Goal: Communication & Community: Connect with others

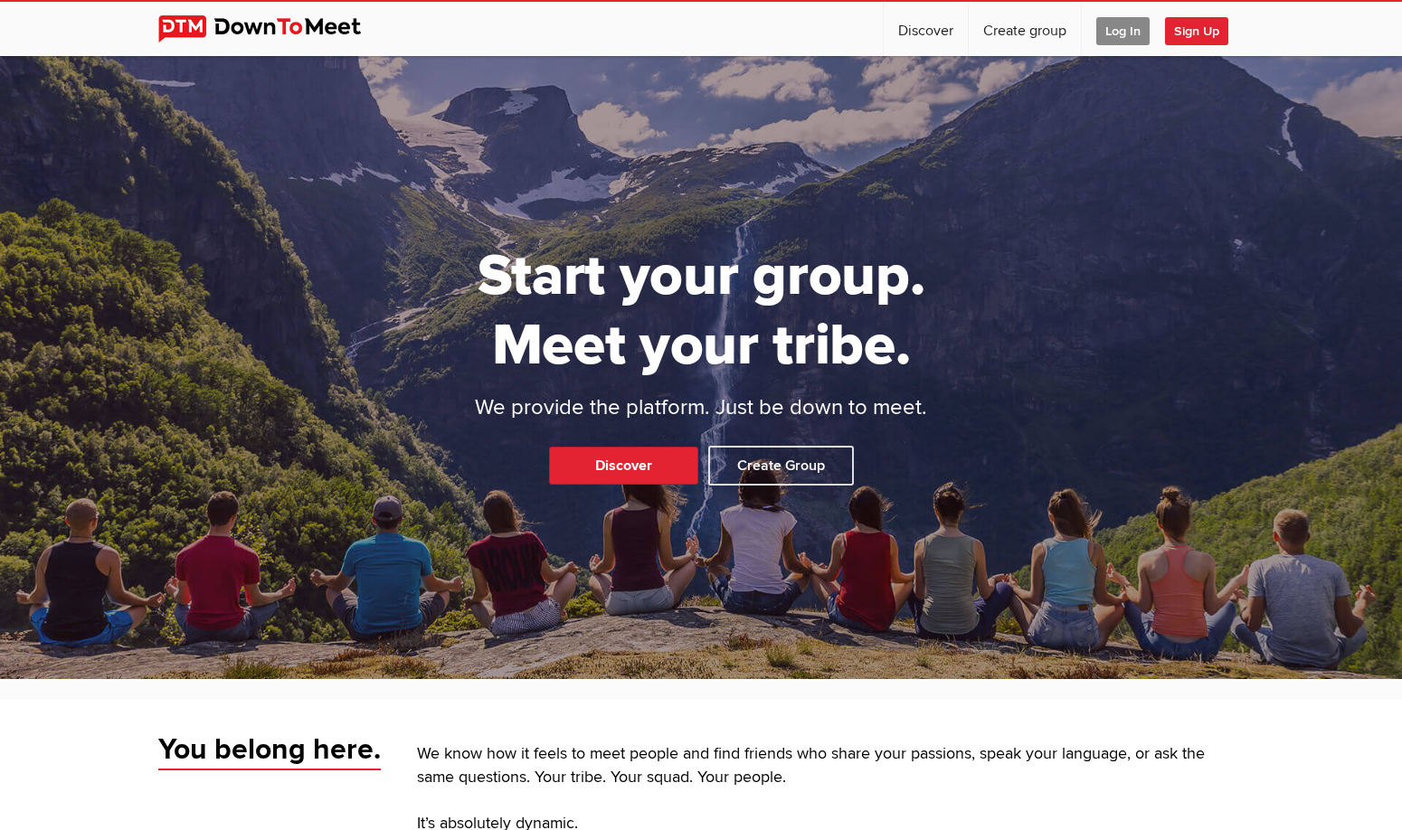
click at [1126, 35] on span "Log In" at bounding box center [1122, 31] width 53 height 28
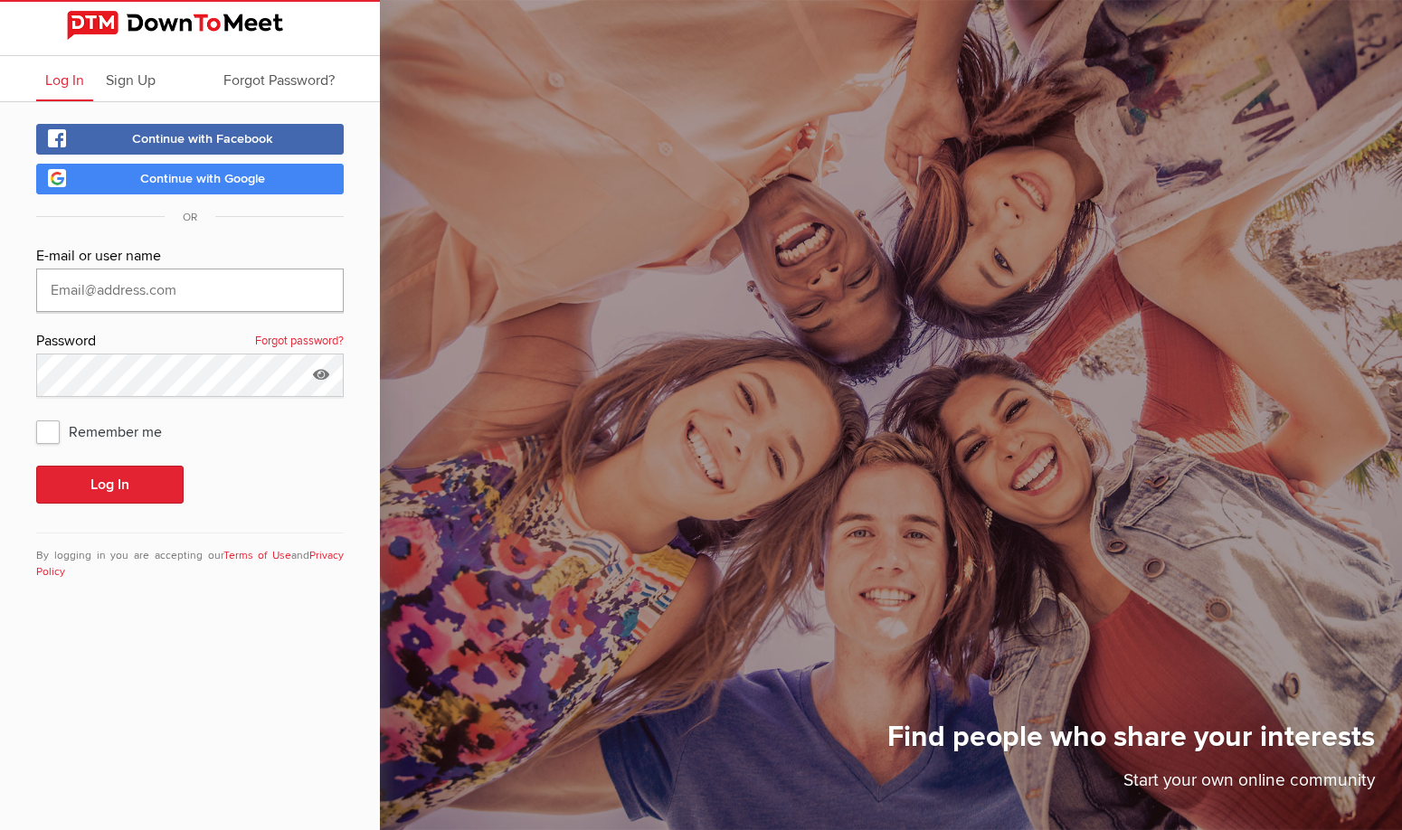
click at [201, 288] on input "text" at bounding box center [189, 290] width 307 height 43
type input "[EMAIL_ADDRESS][DOMAIN_NAME]"
click at [41, 439] on span "Remember me" at bounding box center [108, 431] width 144 height 33
click at [36, 415] on input "Remember me" at bounding box center [35, 414] width 1 height 1
checkbox input "true"
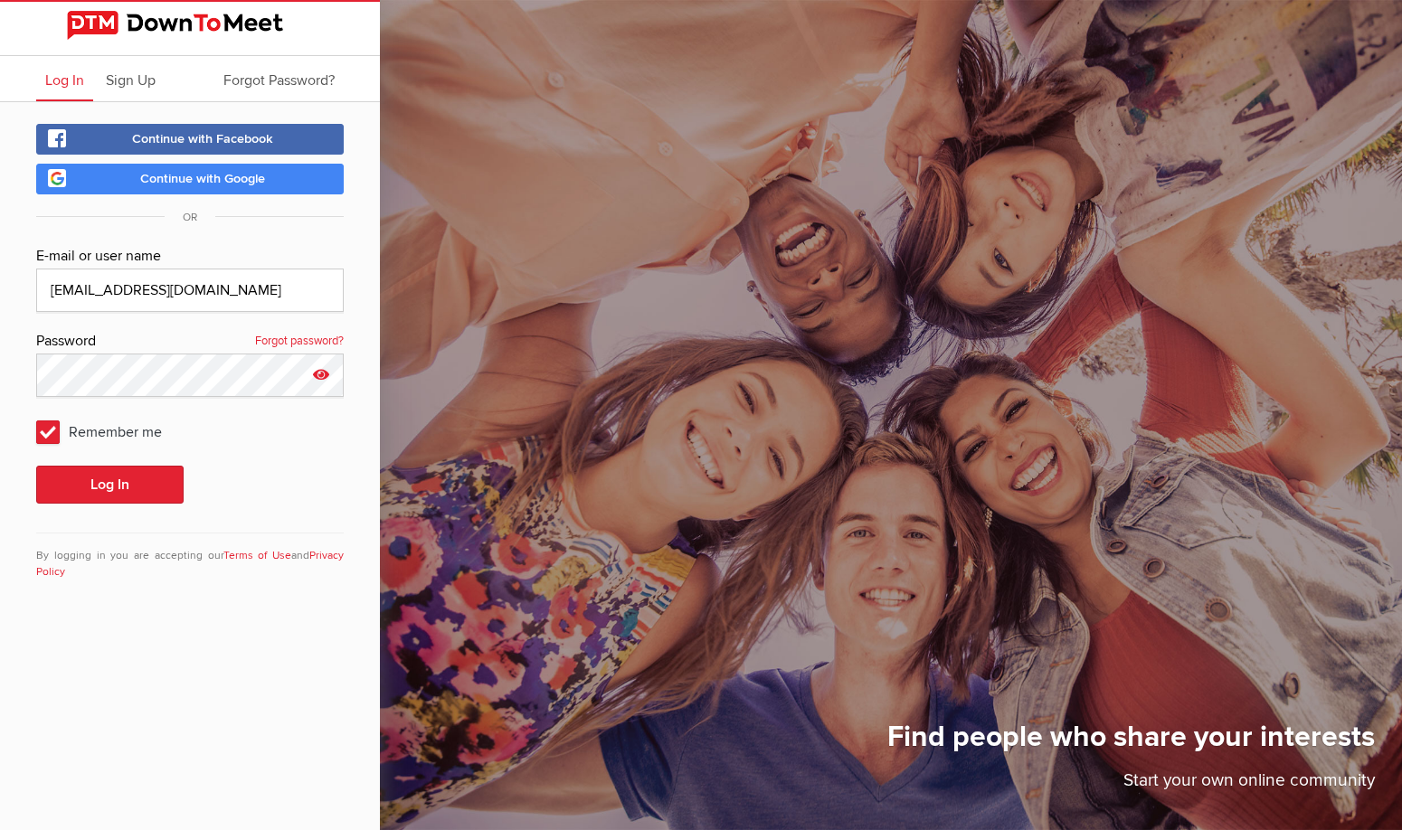
click at [325, 375] on icon at bounding box center [320, 375] width 27 height 42
click at [107, 487] on button "Log In" at bounding box center [109, 485] width 147 height 38
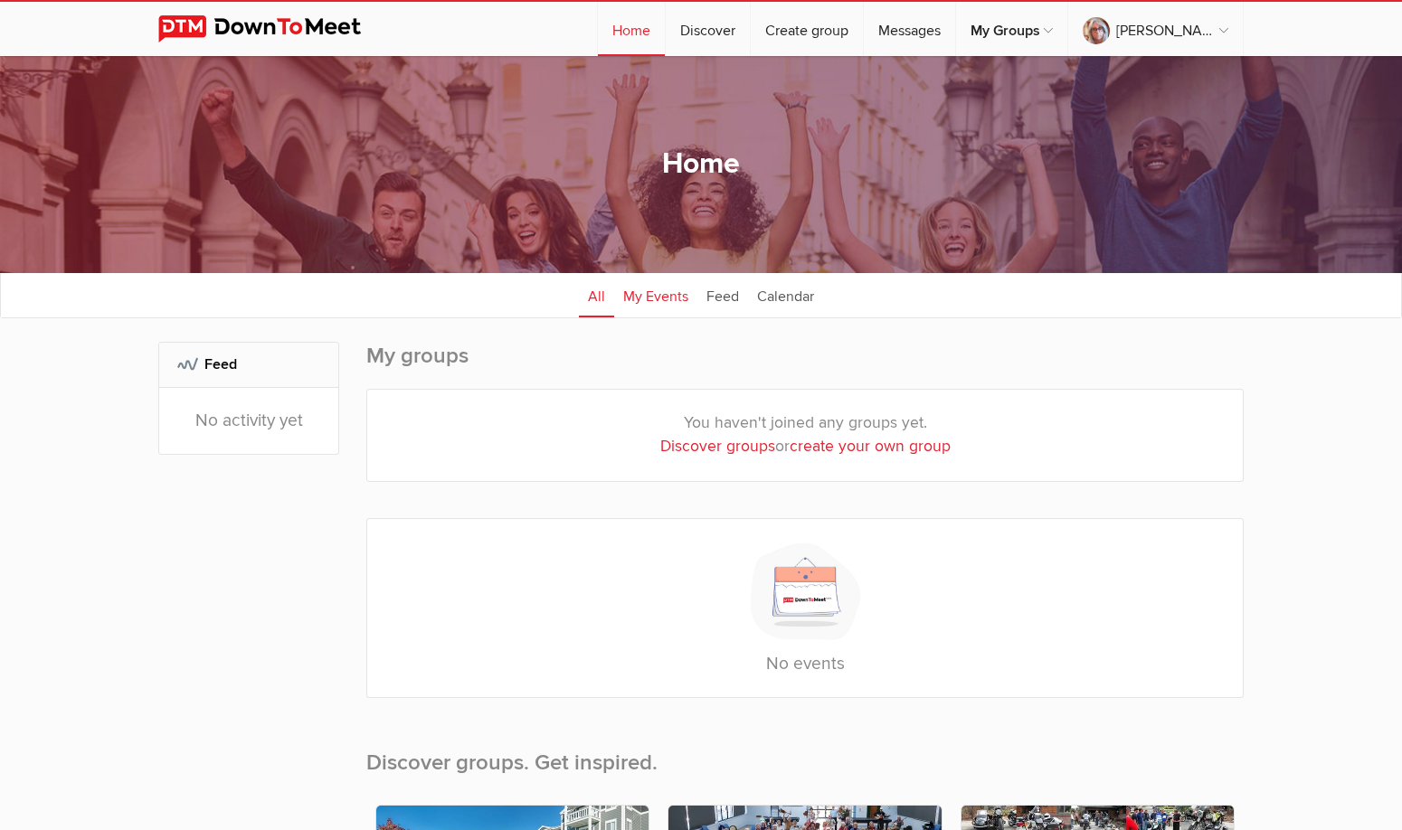
click at [659, 297] on link "My Events" at bounding box center [655, 294] width 83 height 45
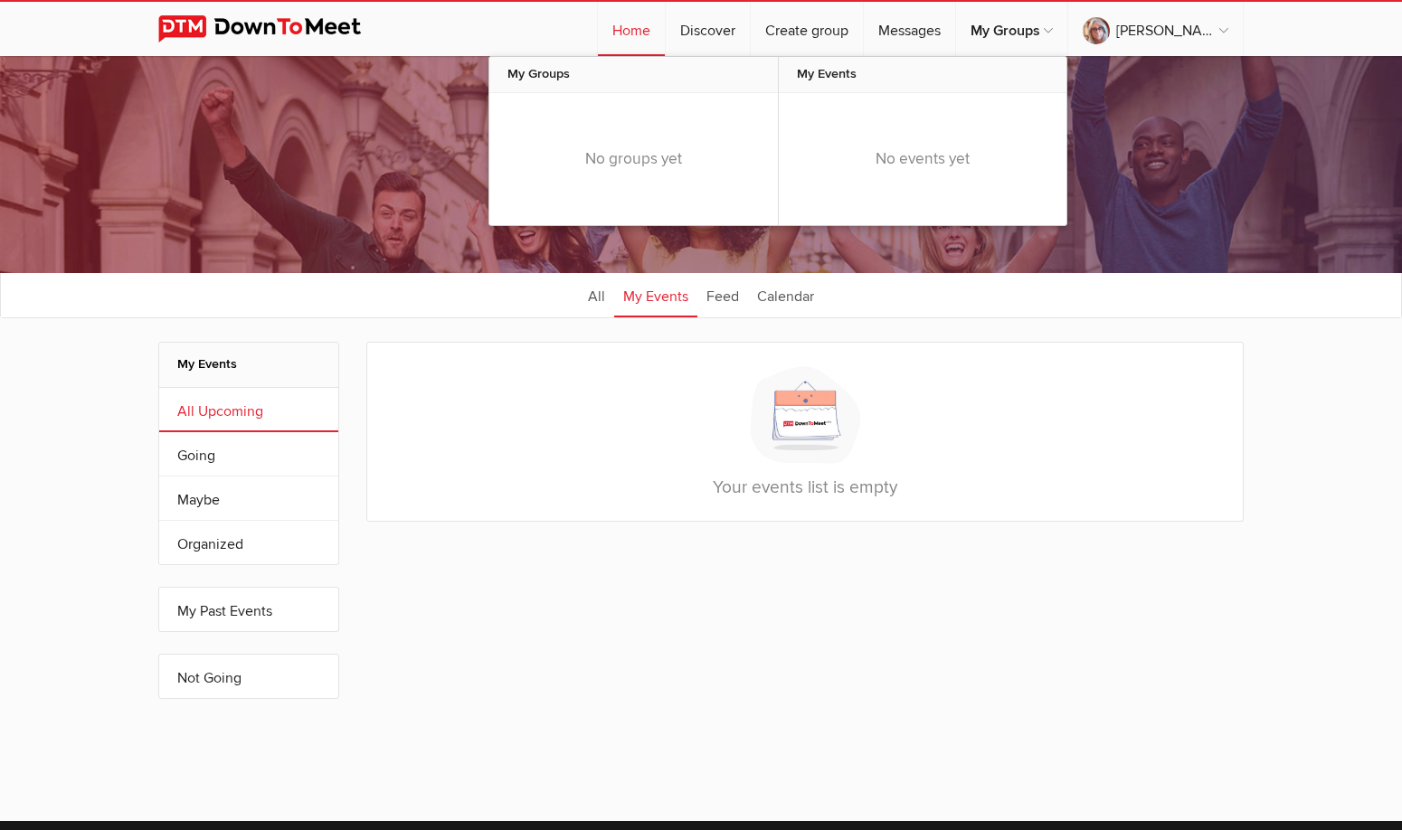
click at [669, 78] on span "My Groups" at bounding box center [633, 75] width 288 height 36
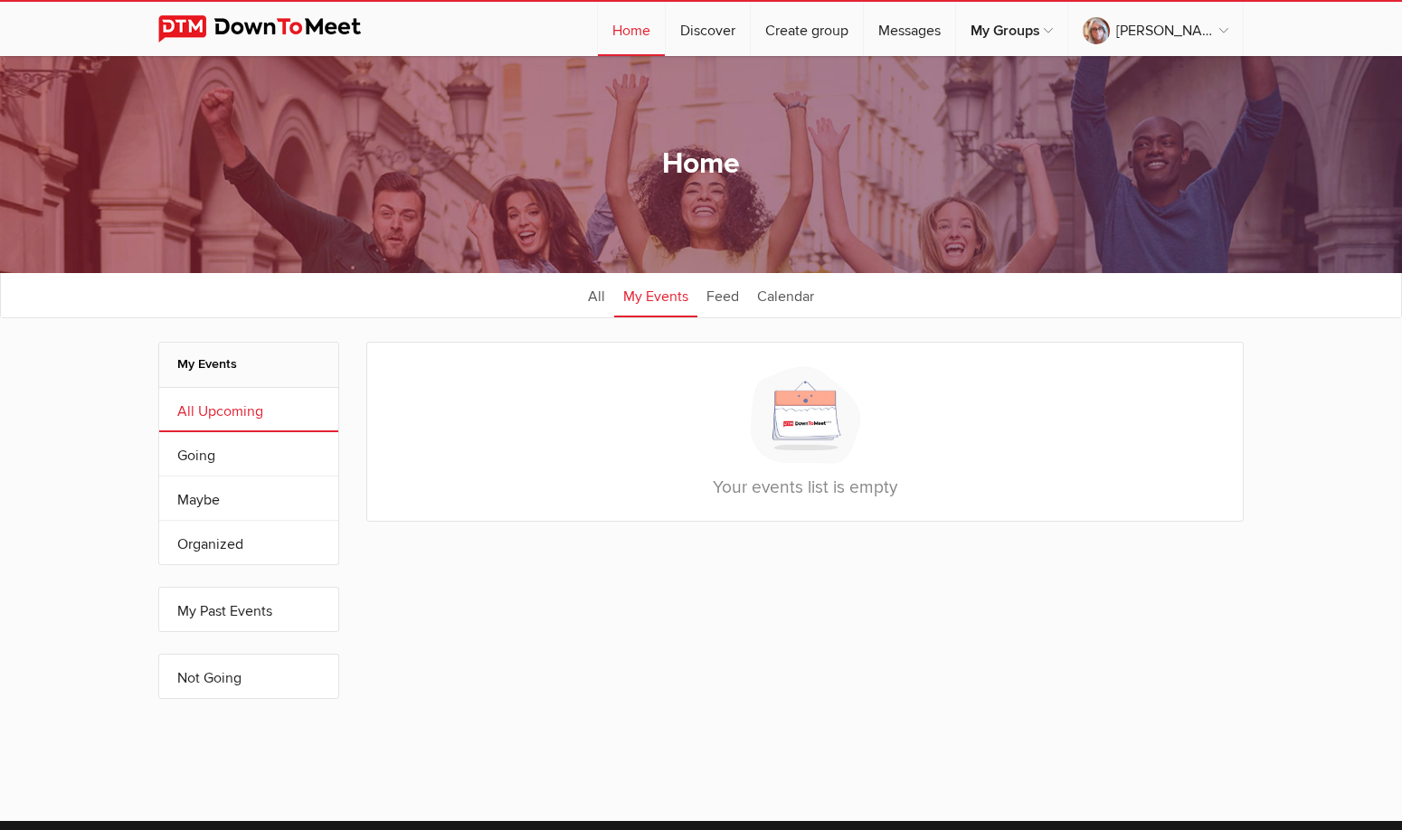
scroll to position [90, 0]
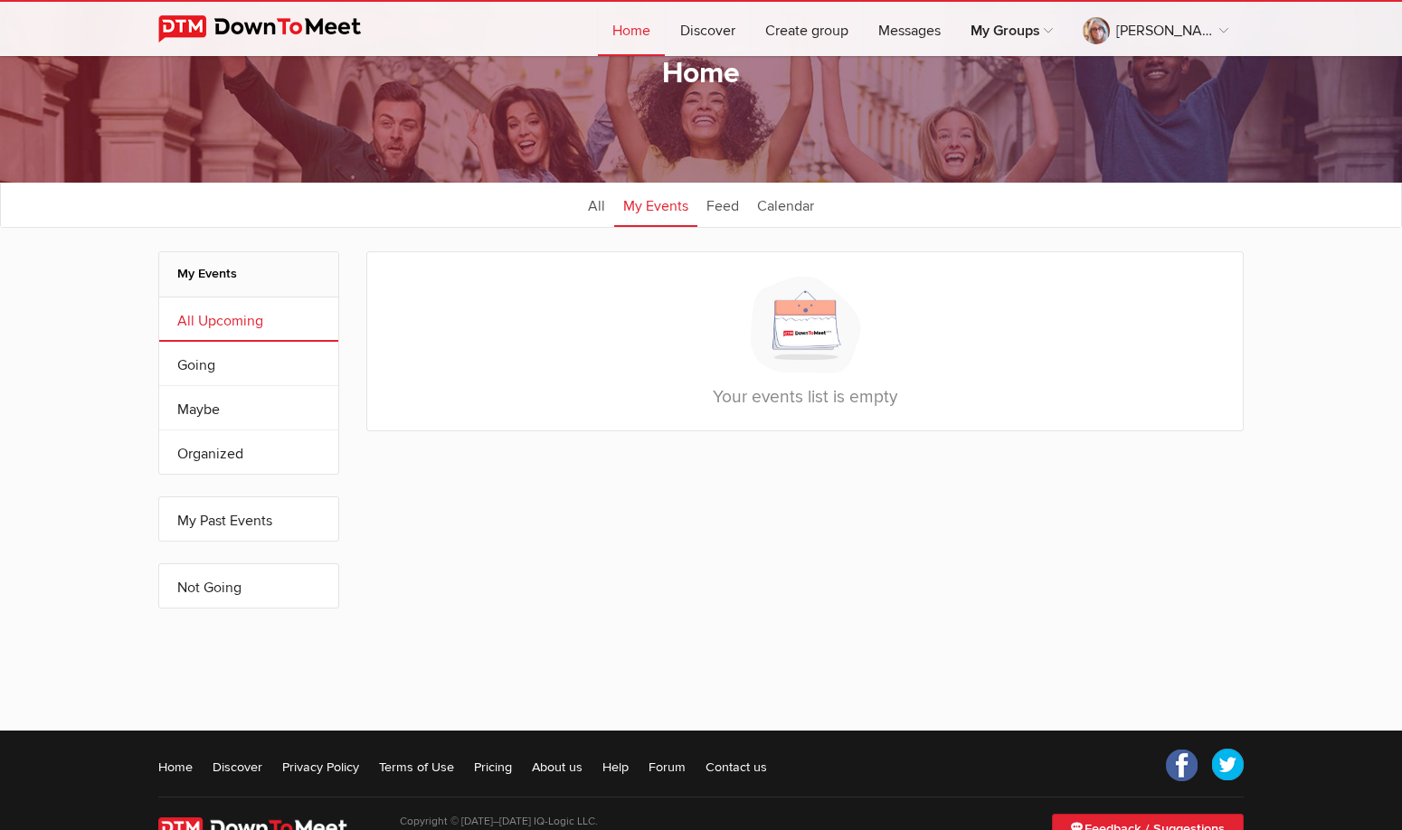
click at [241, 274] on h2 "My Events" at bounding box center [248, 273] width 143 height 43
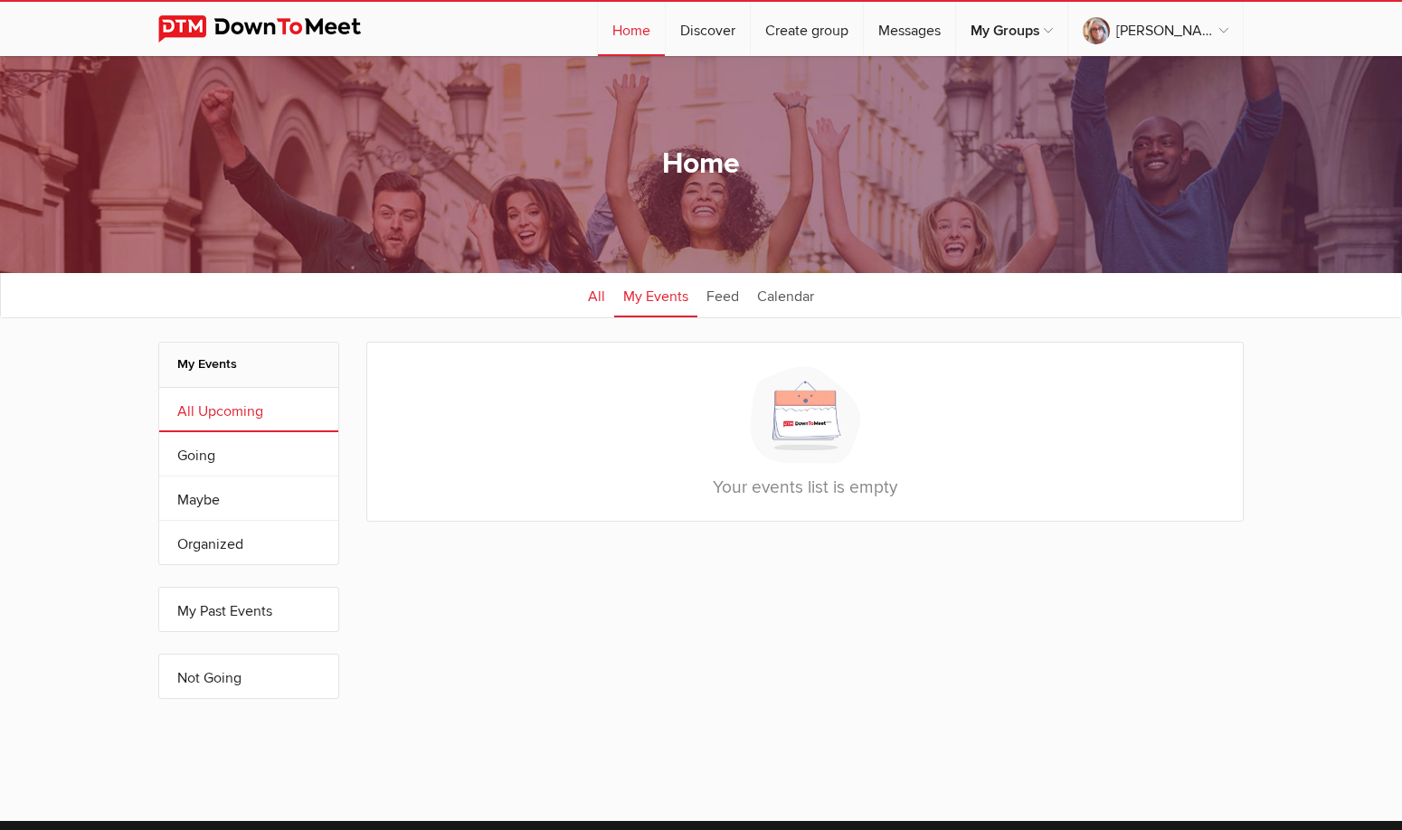
click at [599, 304] on link "All" at bounding box center [596, 294] width 35 height 45
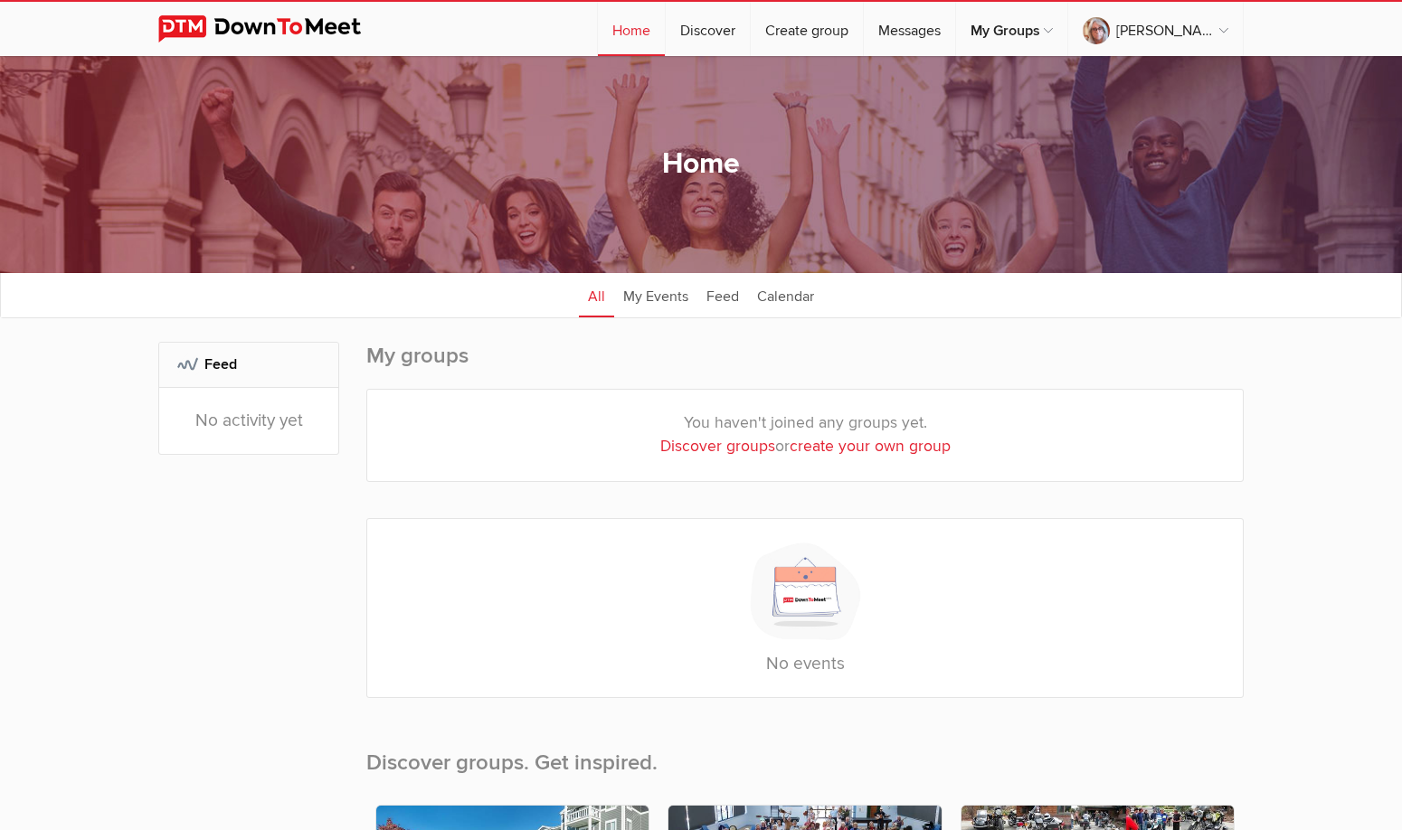
click at [727, 453] on link "Discover groups" at bounding box center [717, 446] width 115 height 19
select select "null"
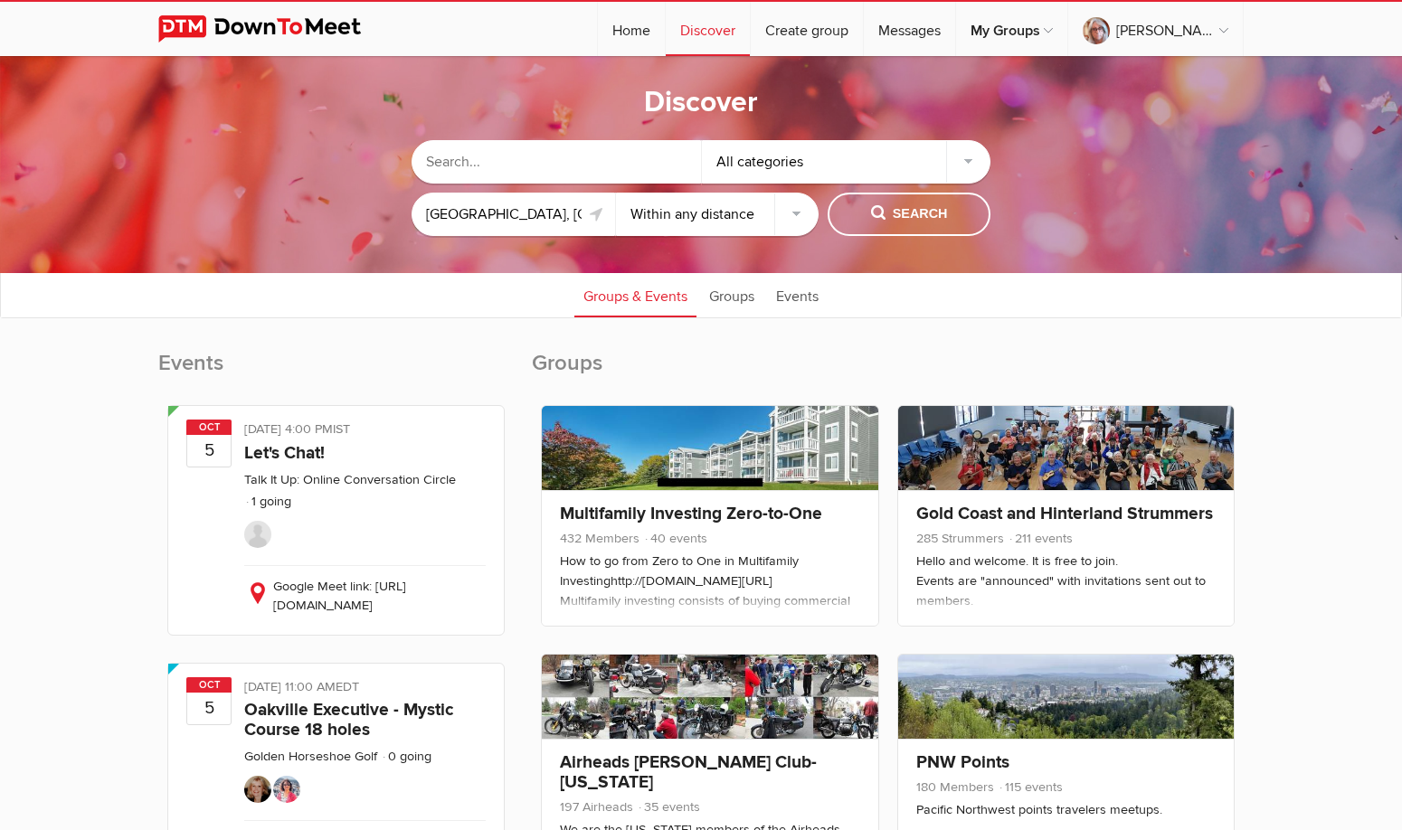
click at [585, 174] on input "text" at bounding box center [555, 161] width 289 height 43
type input "East Bay Over 60 Social Group"
click at [801, 213] on select "Within 10 miles Within 25 miles Within 50 miles Within 100 miles Within any dis…" at bounding box center [717, 214] width 203 height 43
select select "50"
click at [616, 193] on select "Within 10 miles Within 25 miles Within 50 miles Within 100 miles Within any dis…" at bounding box center [717, 214] width 203 height 43
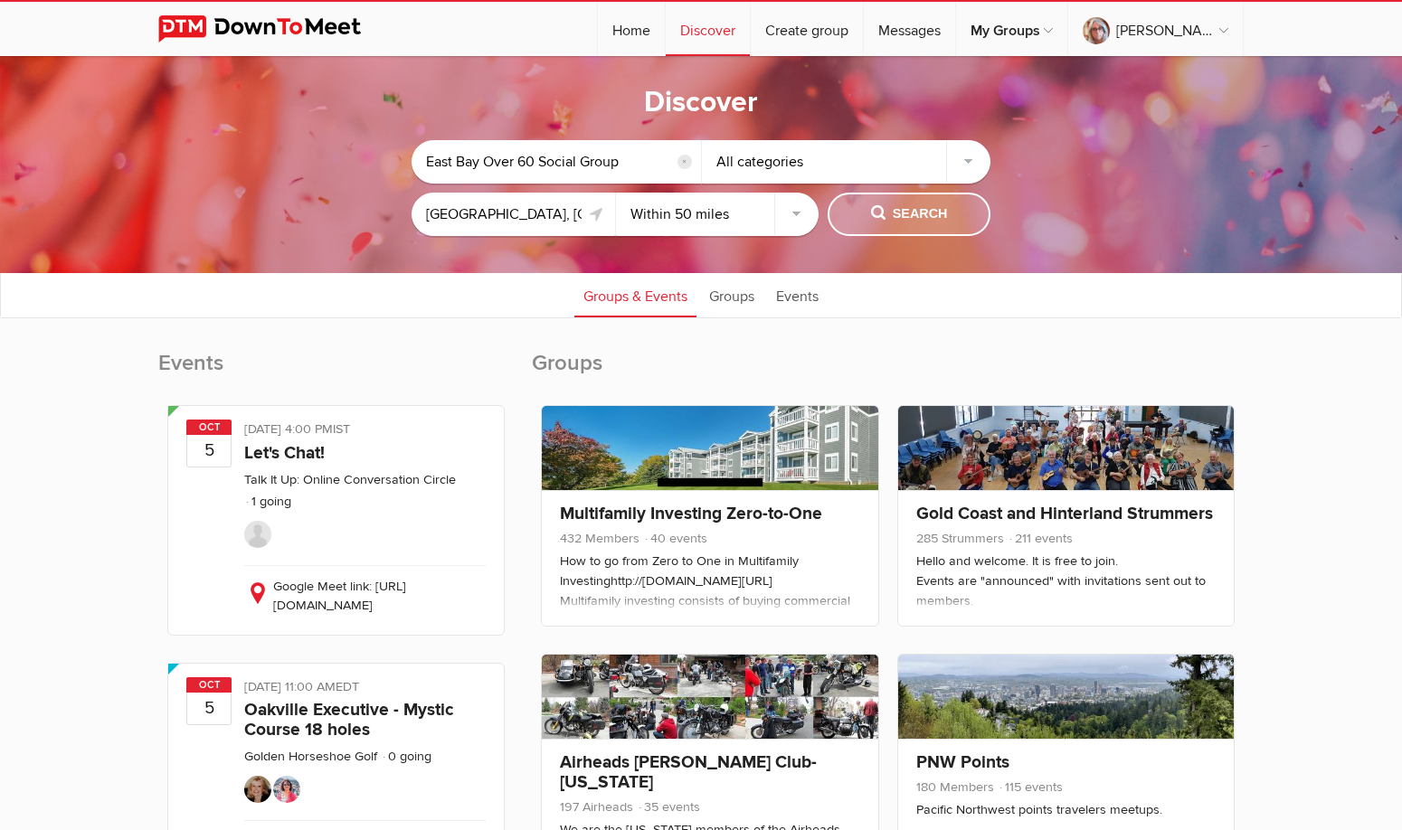
click at [897, 216] on span "Search" at bounding box center [909, 214] width 77 height 20
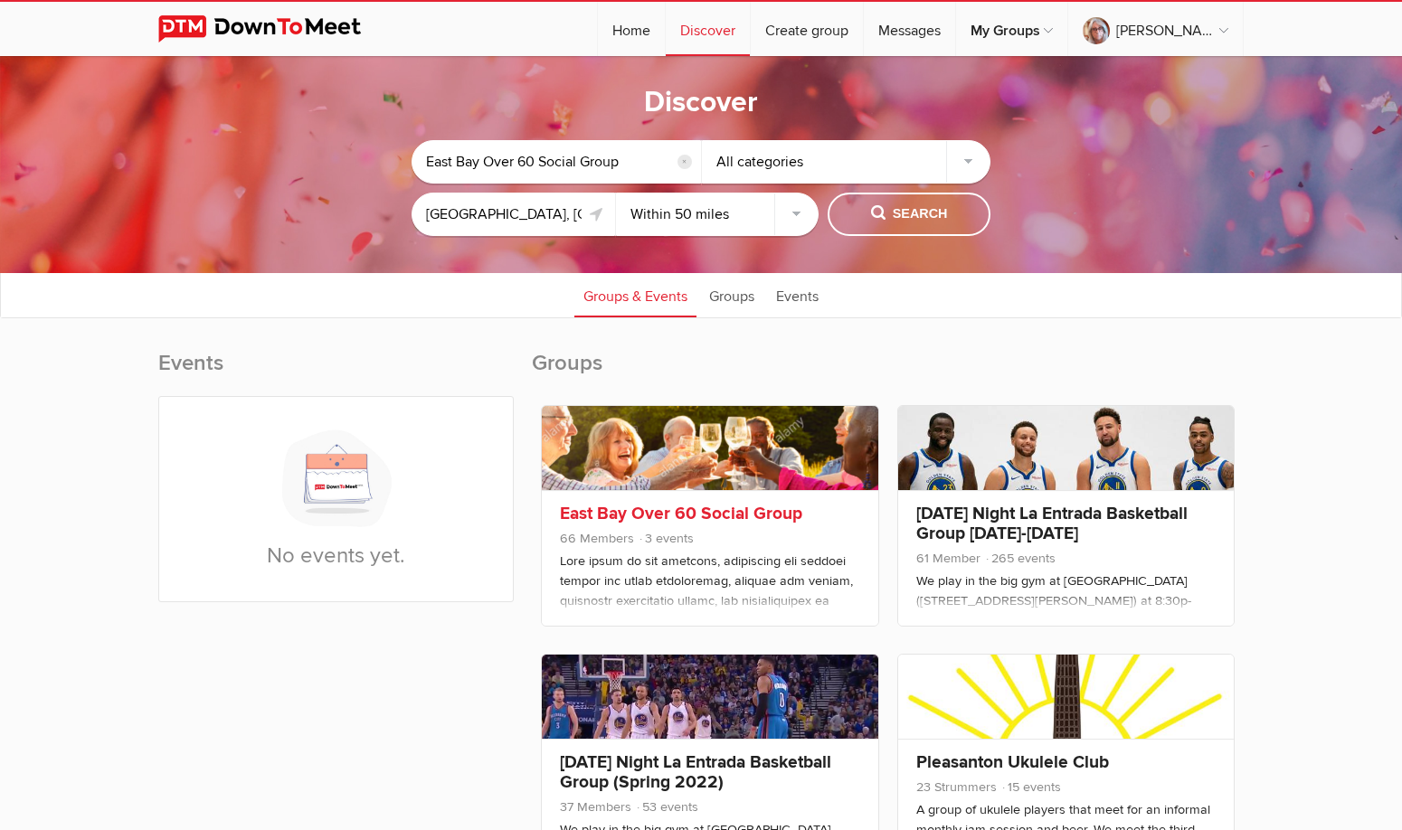
click at [692, 508] on link "East Bay Over 60 Social Group" at bounding box center [681, 514] width 242 height 22
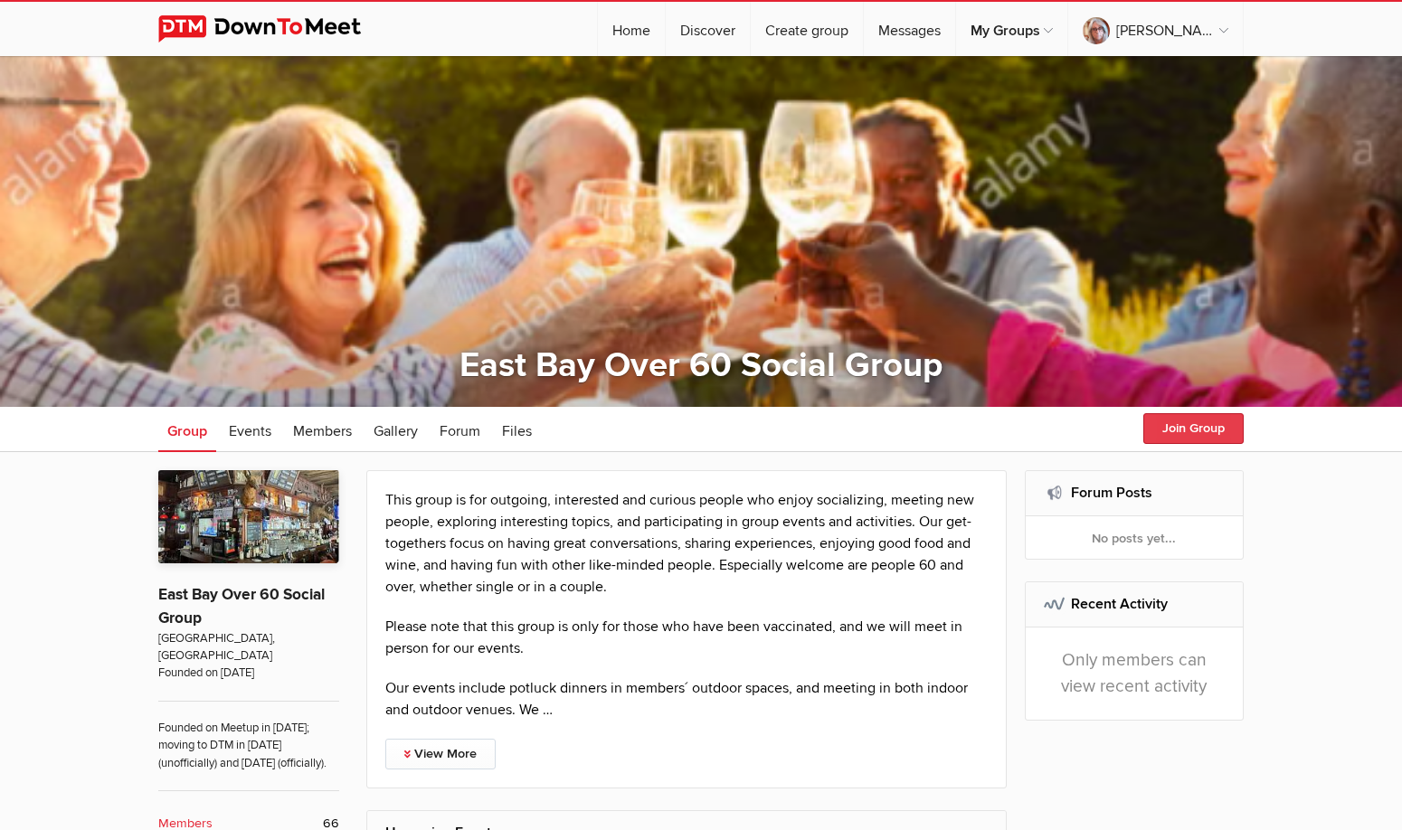
click at [1177, 432] on button "Join Group" at bounding box center [1193, 428] width 100 height 31
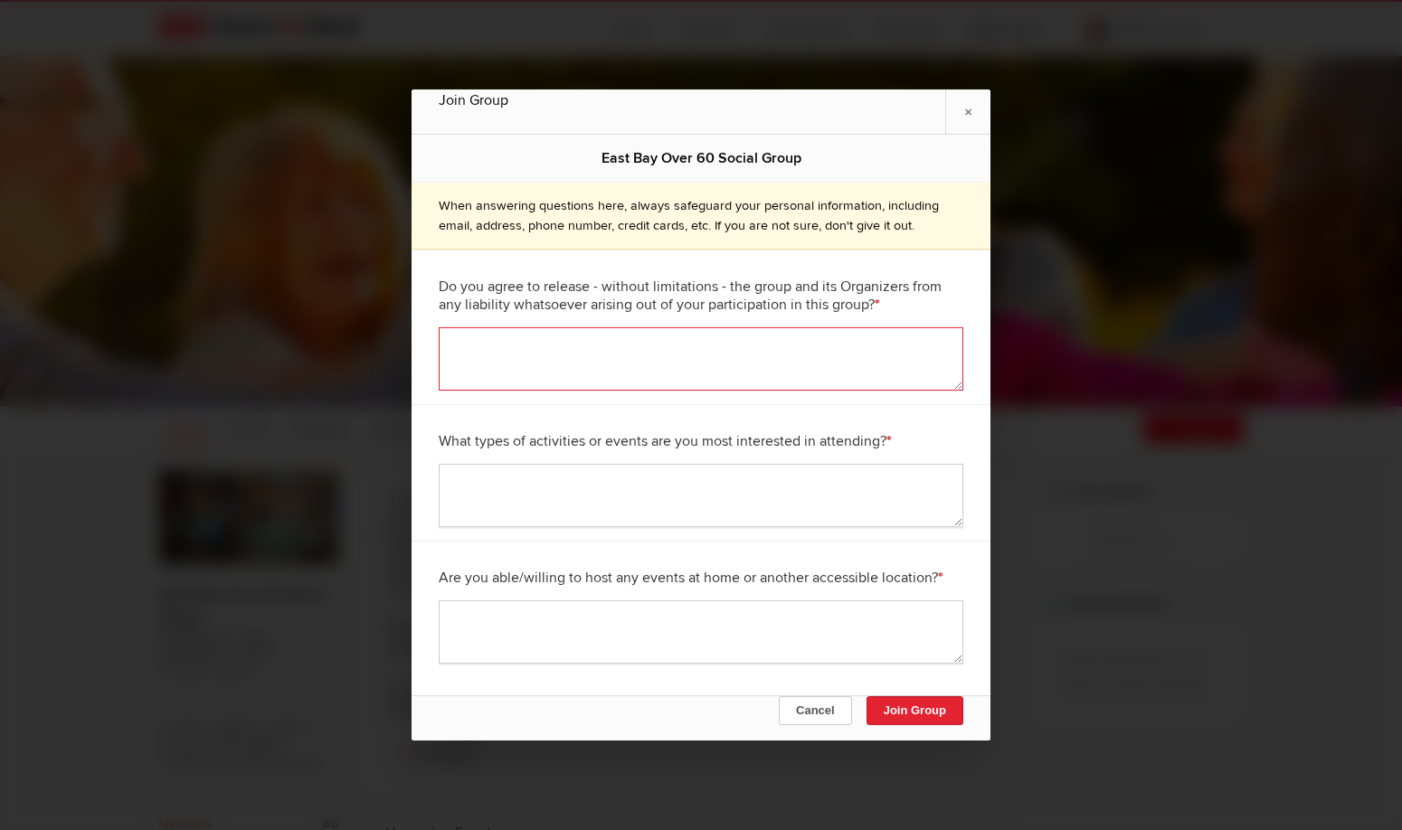
click at [470, 350] on textarea at bounding box center [701, 358] width 525 height 63
type textarea "Yes"
click at [615, 488] on textarea at bounding box center [701, 495] width 525 height 63
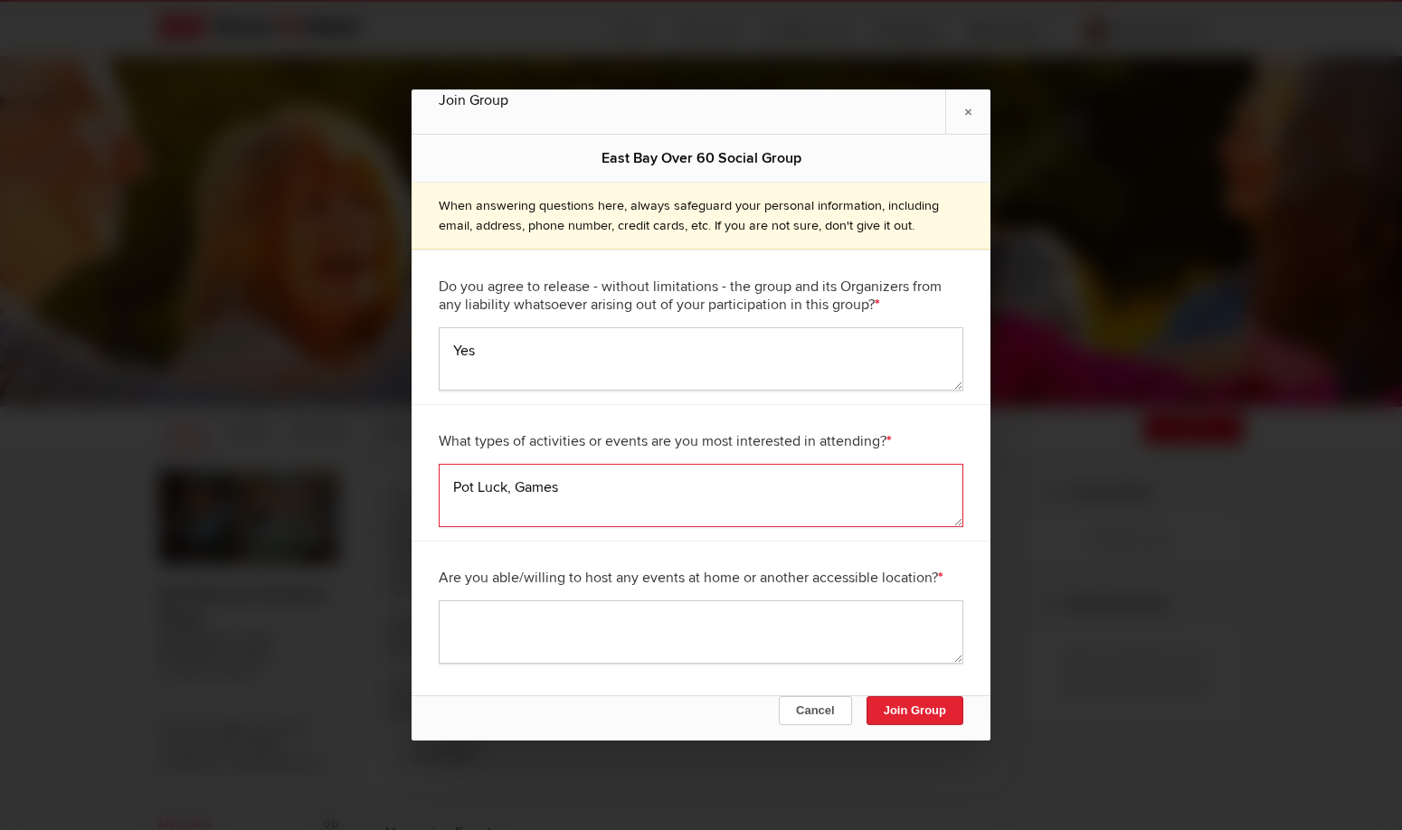
type textarea "Pot Luck, Games"
click at [604, 631] on textarea at bounding box center [701, 632] width 525 height 63
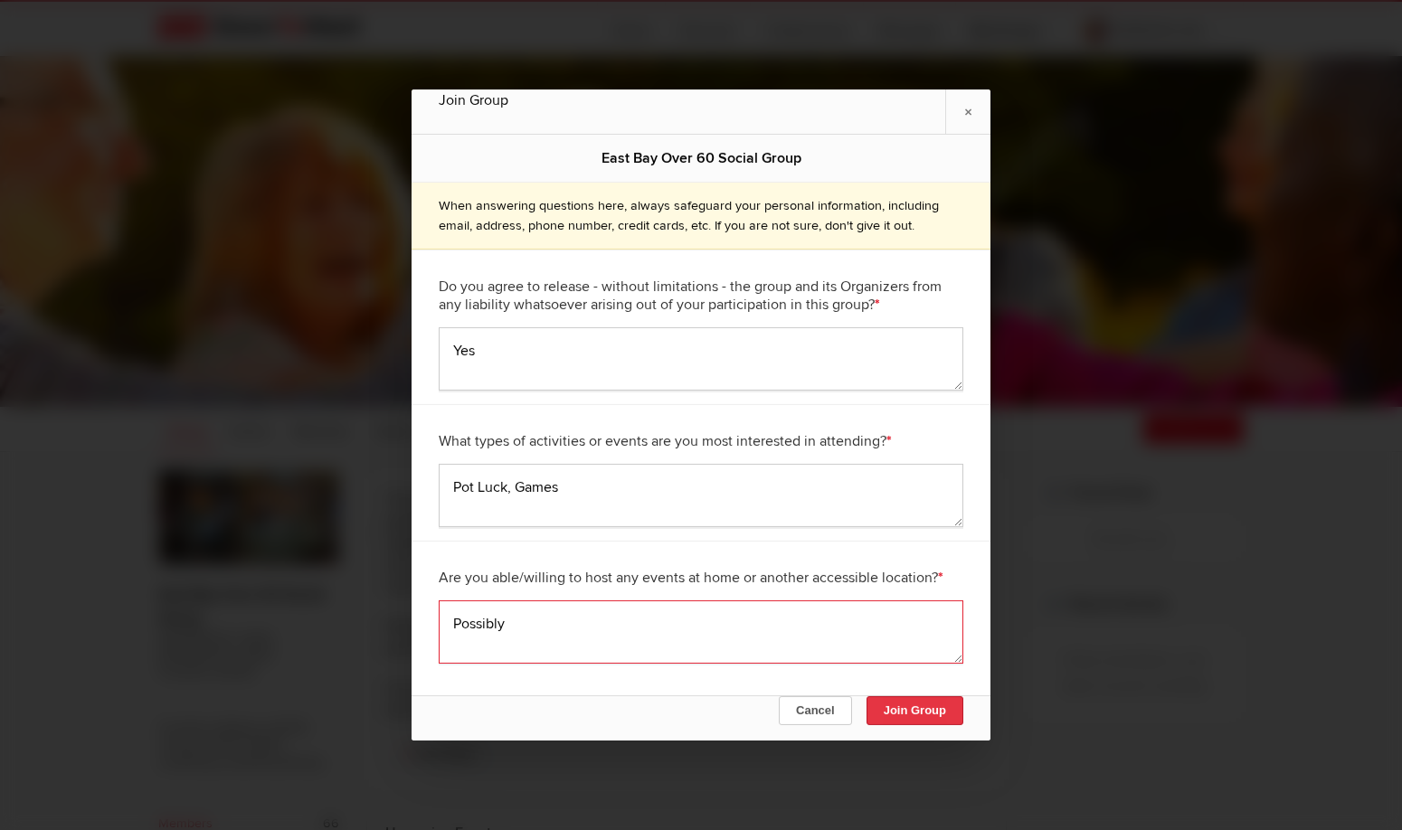
type textarea "Possibly"
click at [911, 716] on button "Join Group" at bounding box center [914, 710] width 97 height 29
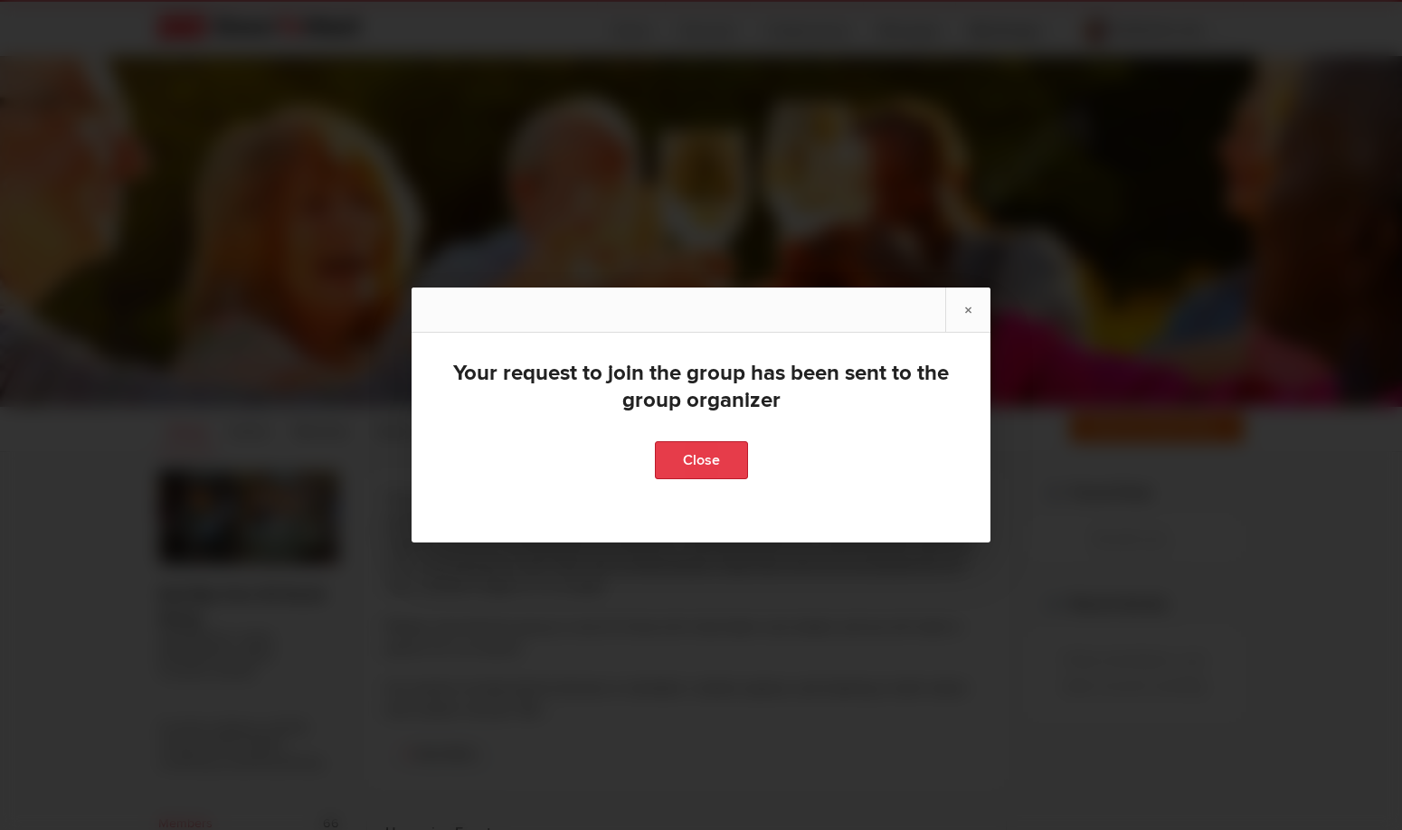
click at [693, 462] on link "Close" at bounding box center [701, 460] width 93 height 38
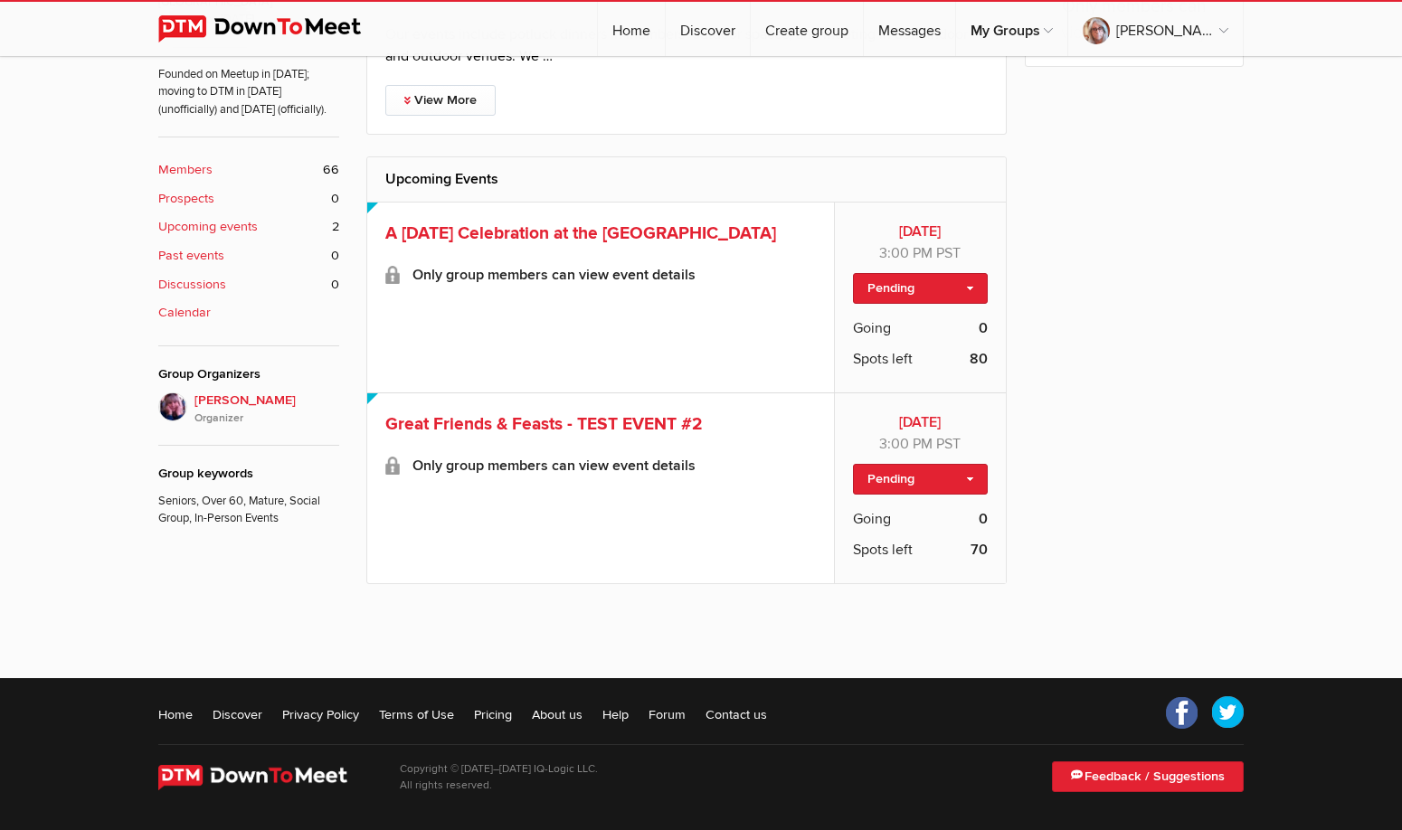
scroll to position [383, 0]
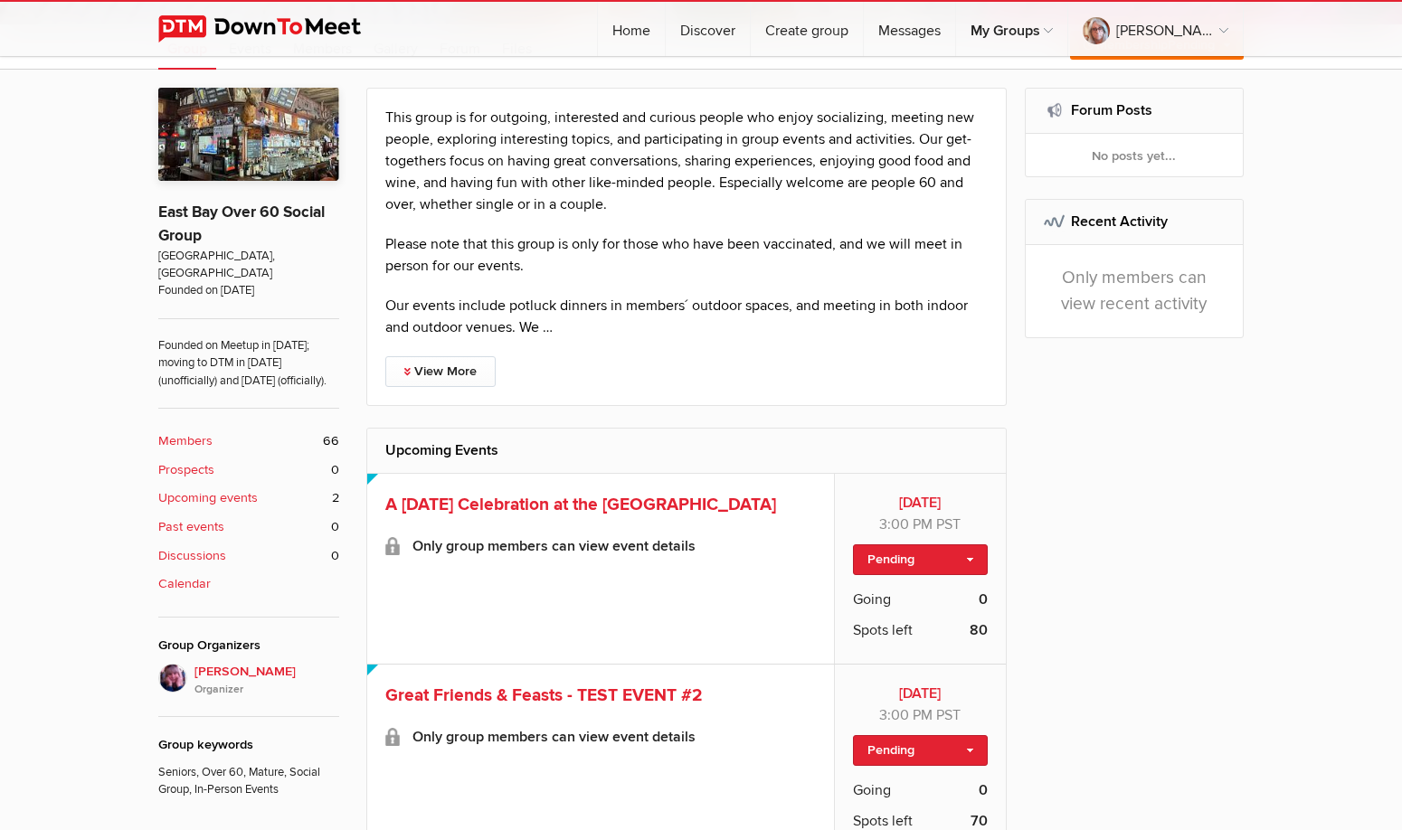
click at [1202, 467] on div "This group is for outgoing, interested and curious people who enjoy socializing…" at bounding box center [804, 483] width 877 height 790
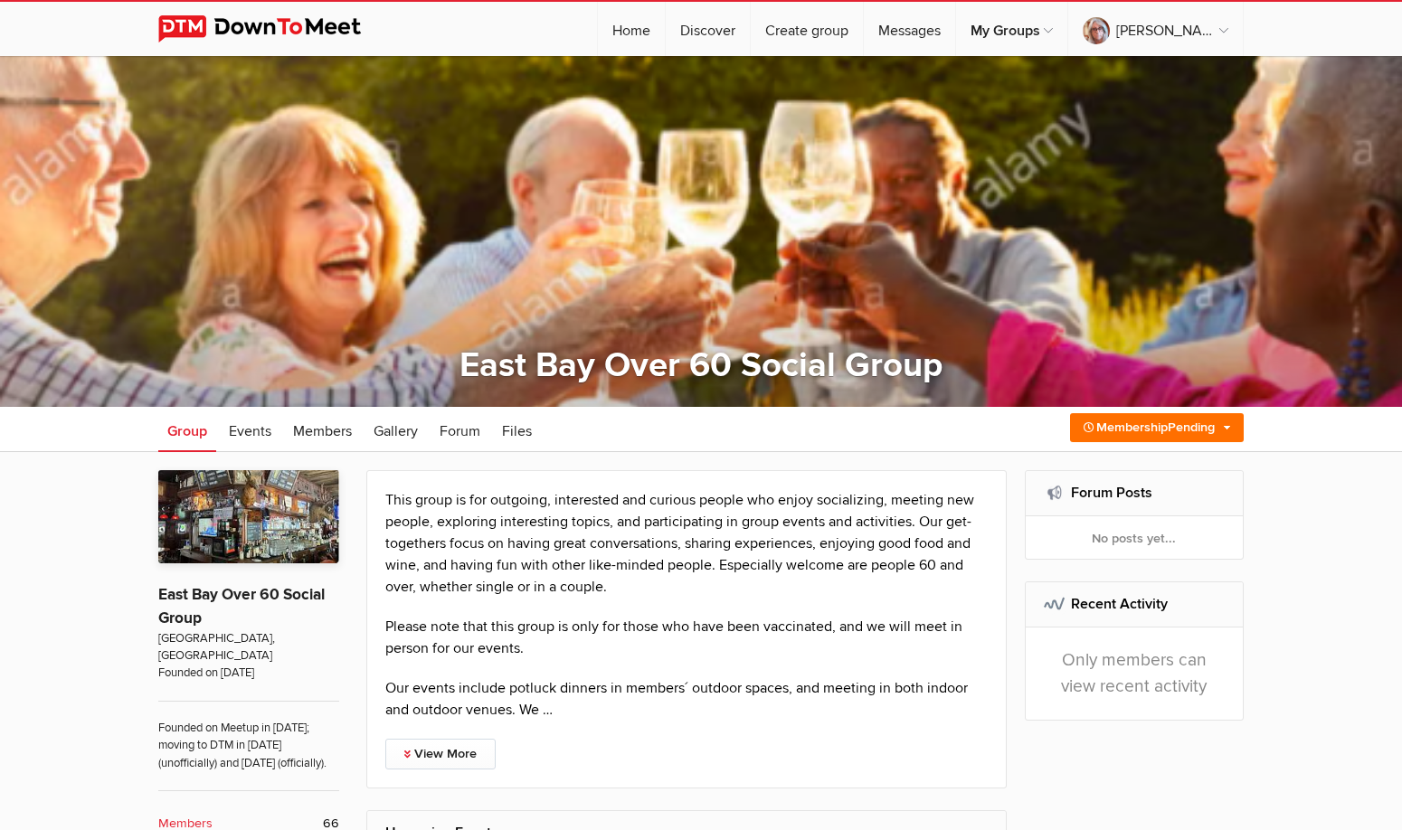
scroll to position [90, 0]
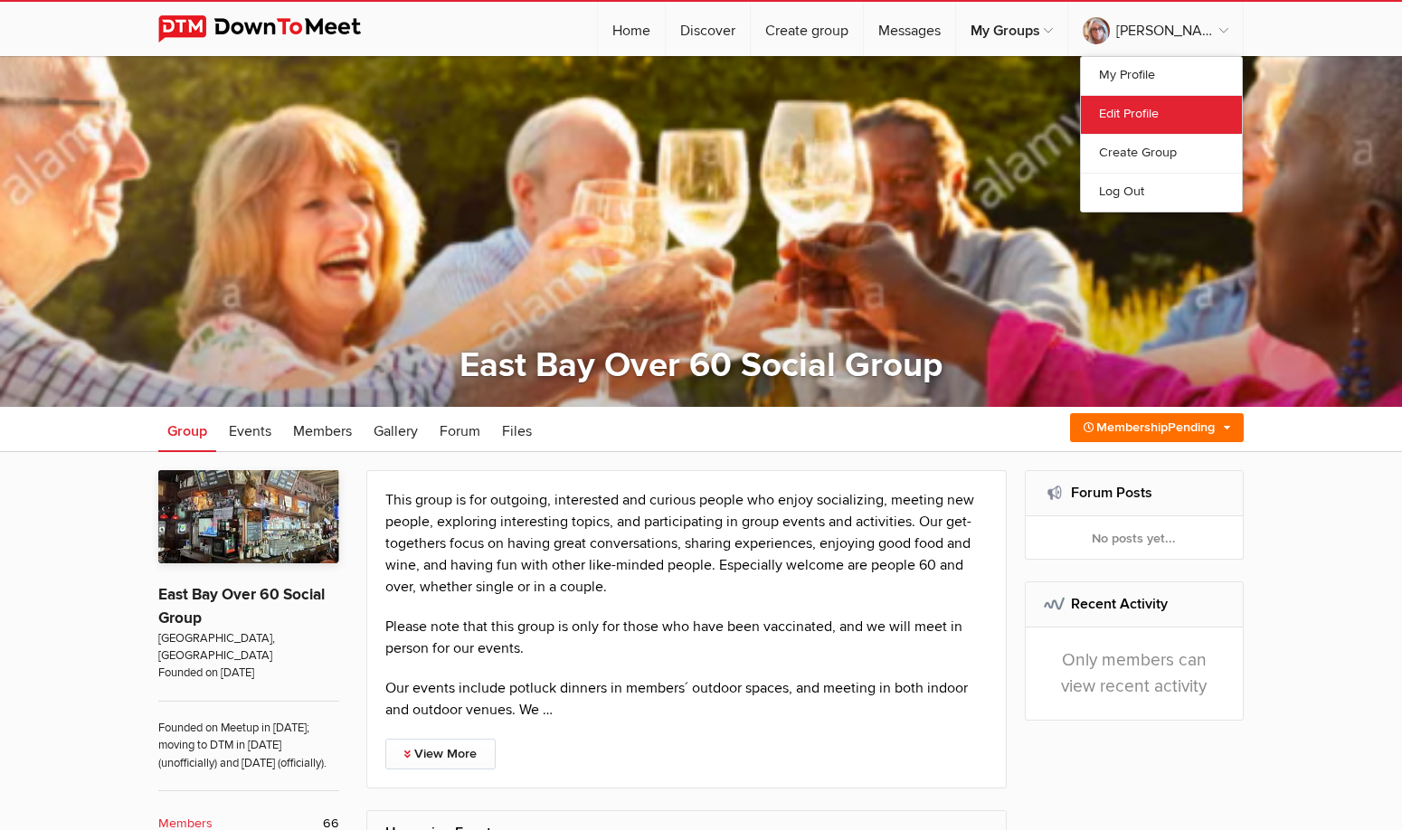
click at [1169, 121] on link "Edit Profile" at bounding box center [1161, 114] width 161 height 39
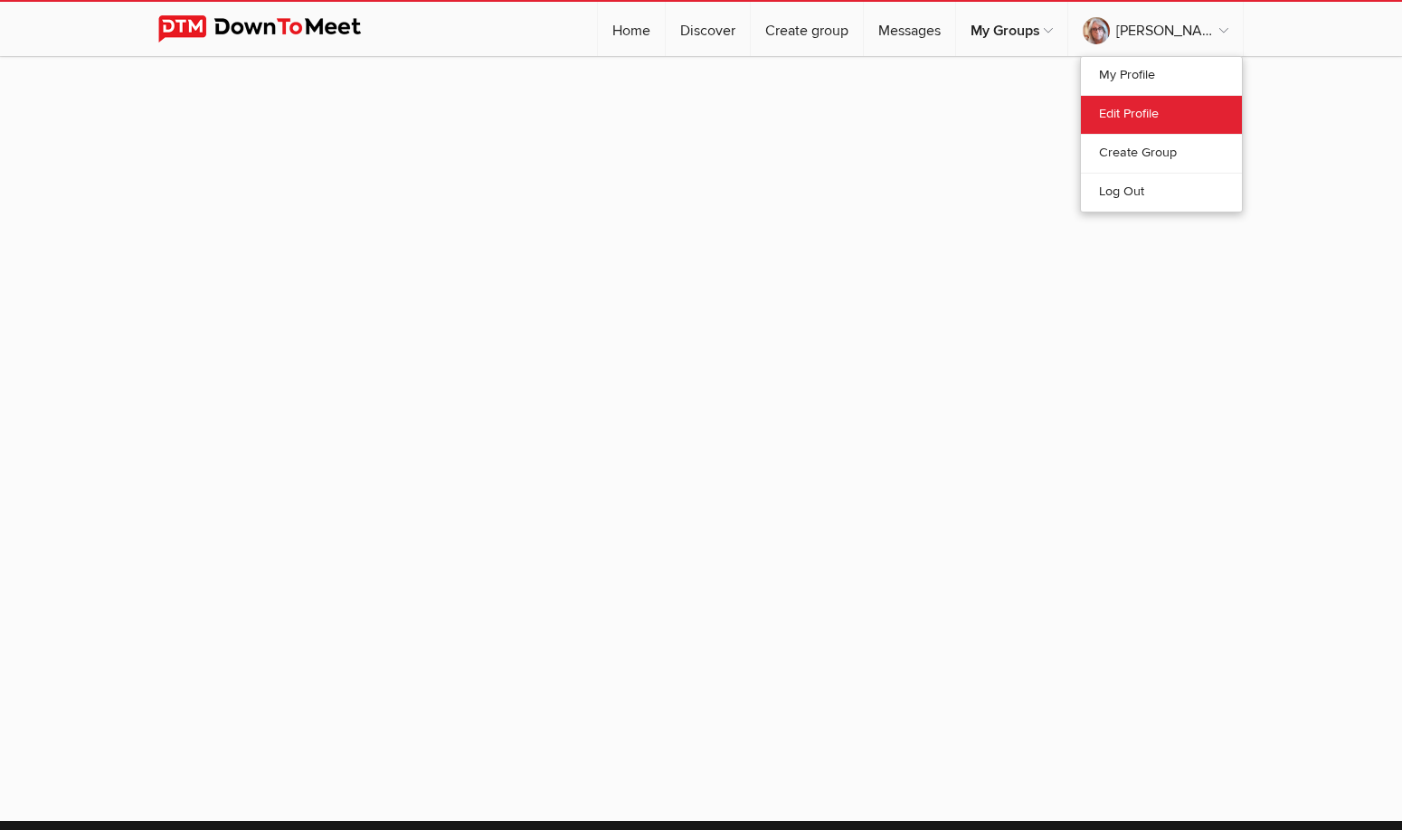
select select "United States"
select select "CA"
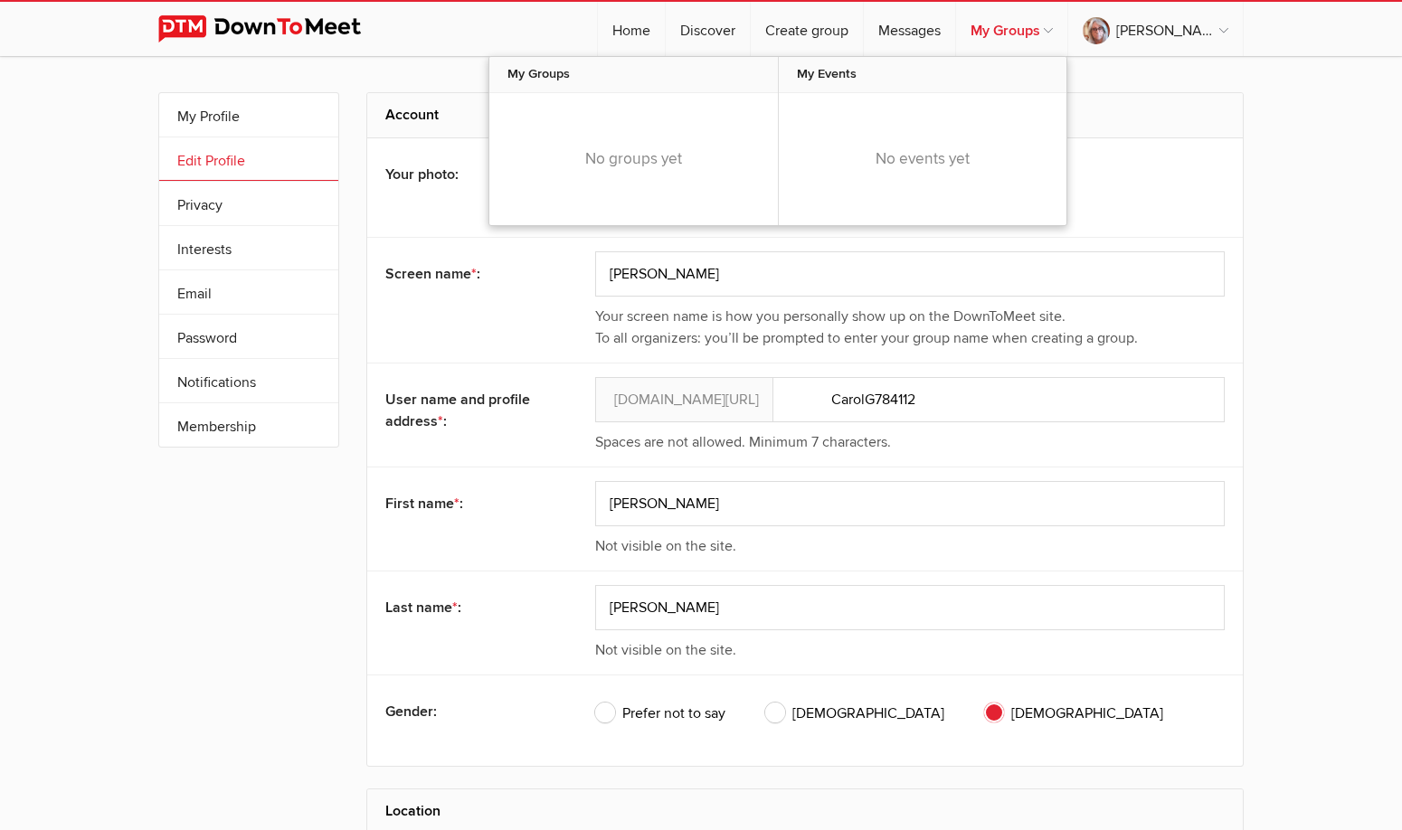
click at [1056, 38] on link "My Groups" at bounding box center [1011, 29] width 111 height 54
click at [1067, 31] on link "My Groups" at bounding box center [1011, 29] width 111 height 54
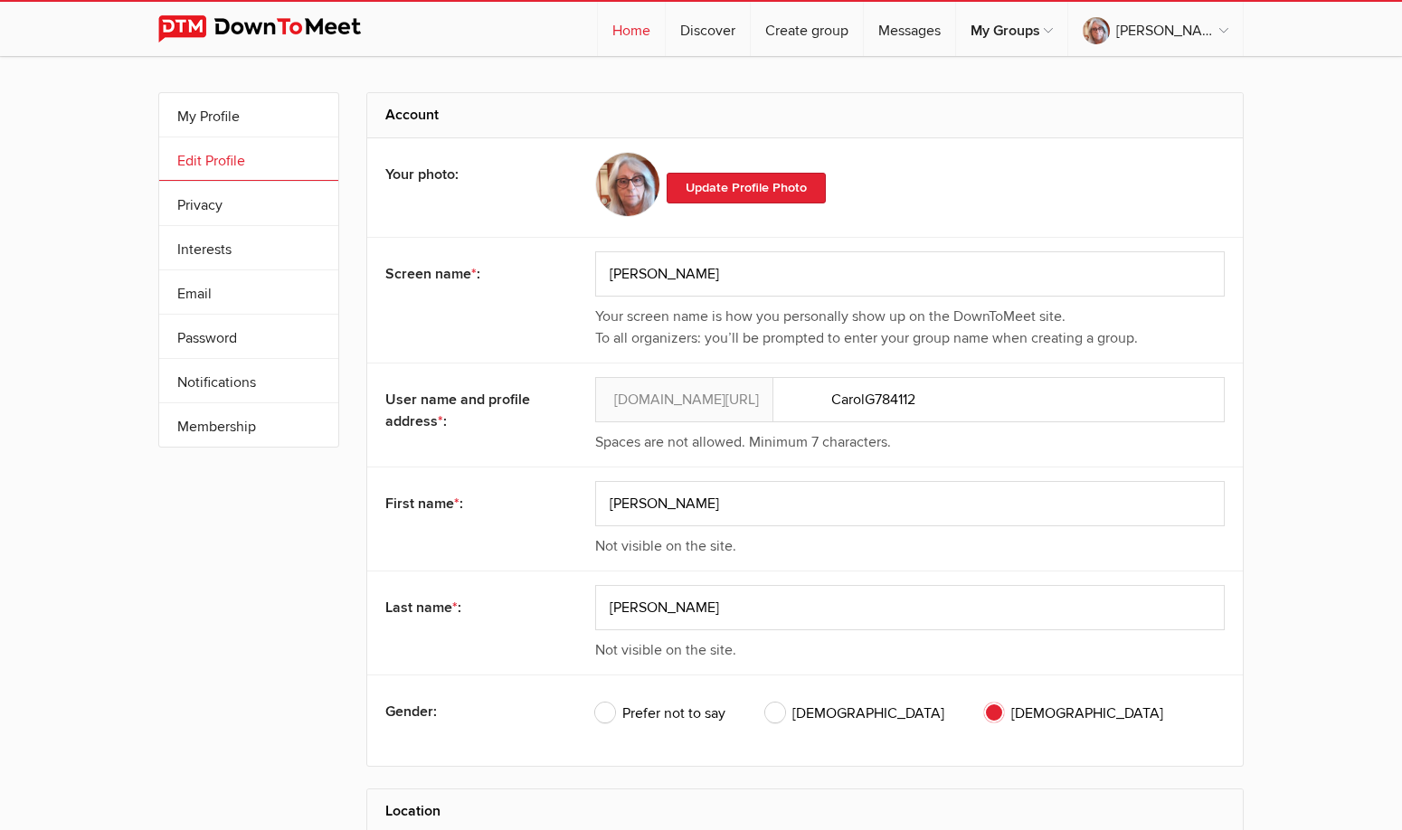
click at [665, 33] on link "Home" at bounding box center [631, 29] width 67 height 54
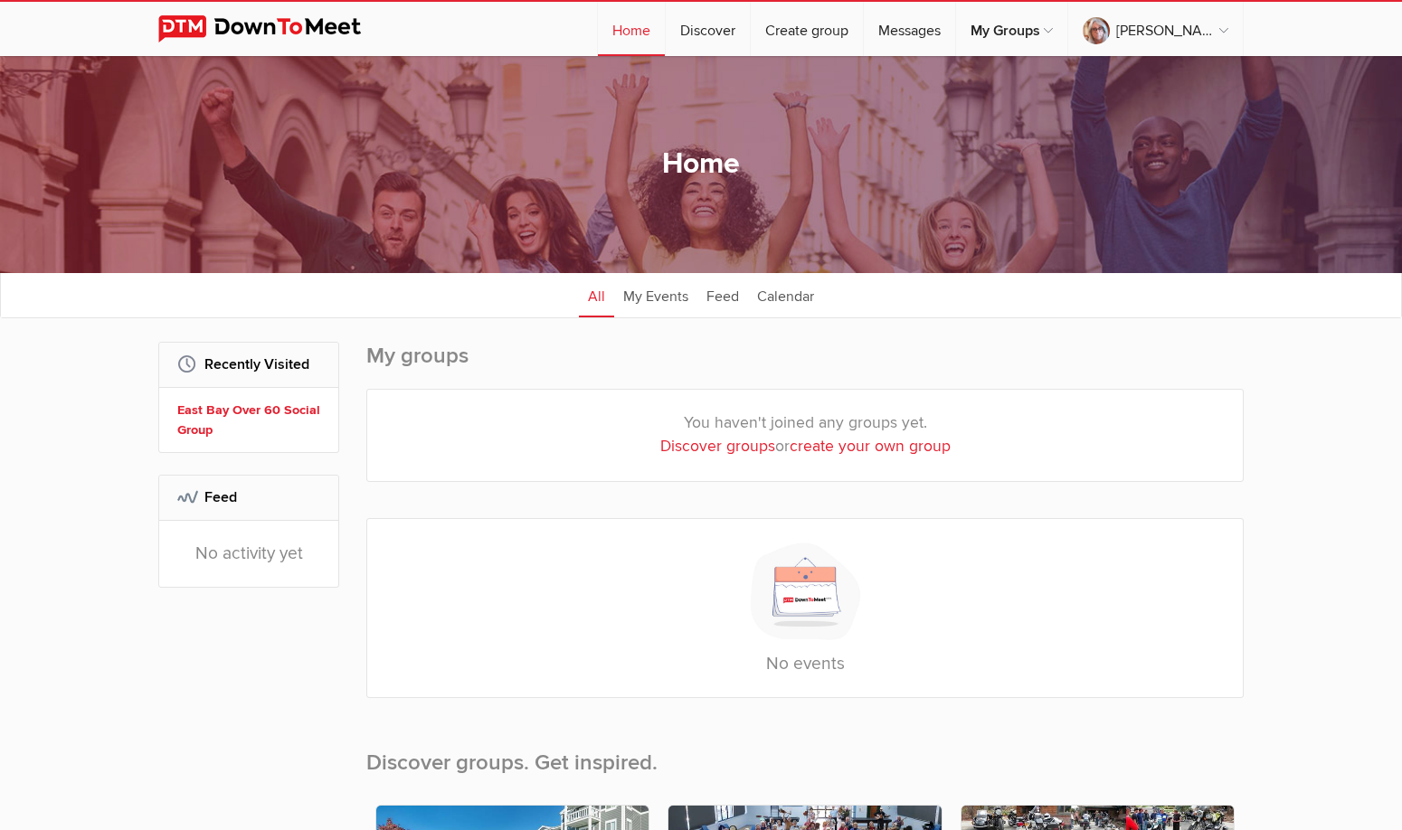
click at [730, 449] on link "Discover groups" at bounding box center [717, 446] width 115 height 19
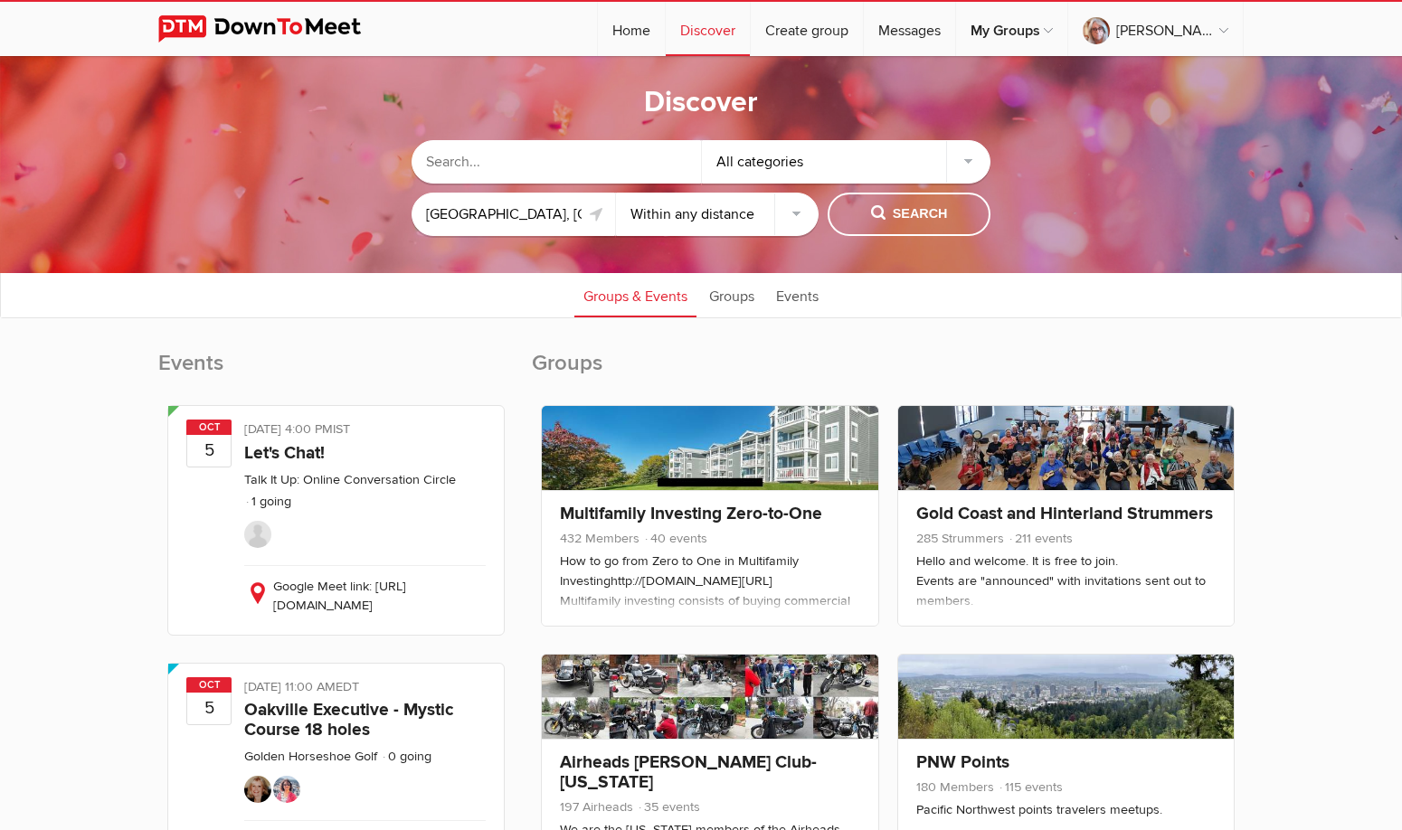
click at [793, 217] on select "Within 10 miles Within 25 miles Within 50 miles Within 100 miles Within any dis…" at bounding box center [717, 214] width 203 height 43
select select "50"
click at [616, 193] on select "Within 10 miles Within 25 miles Within 50 miles Within 100 miles Within any dis…" at bounding box center [717, 214] width 203 height 43
click at [903, 223] on span "Search" at bounding box center [909, 214] width 77 height 20
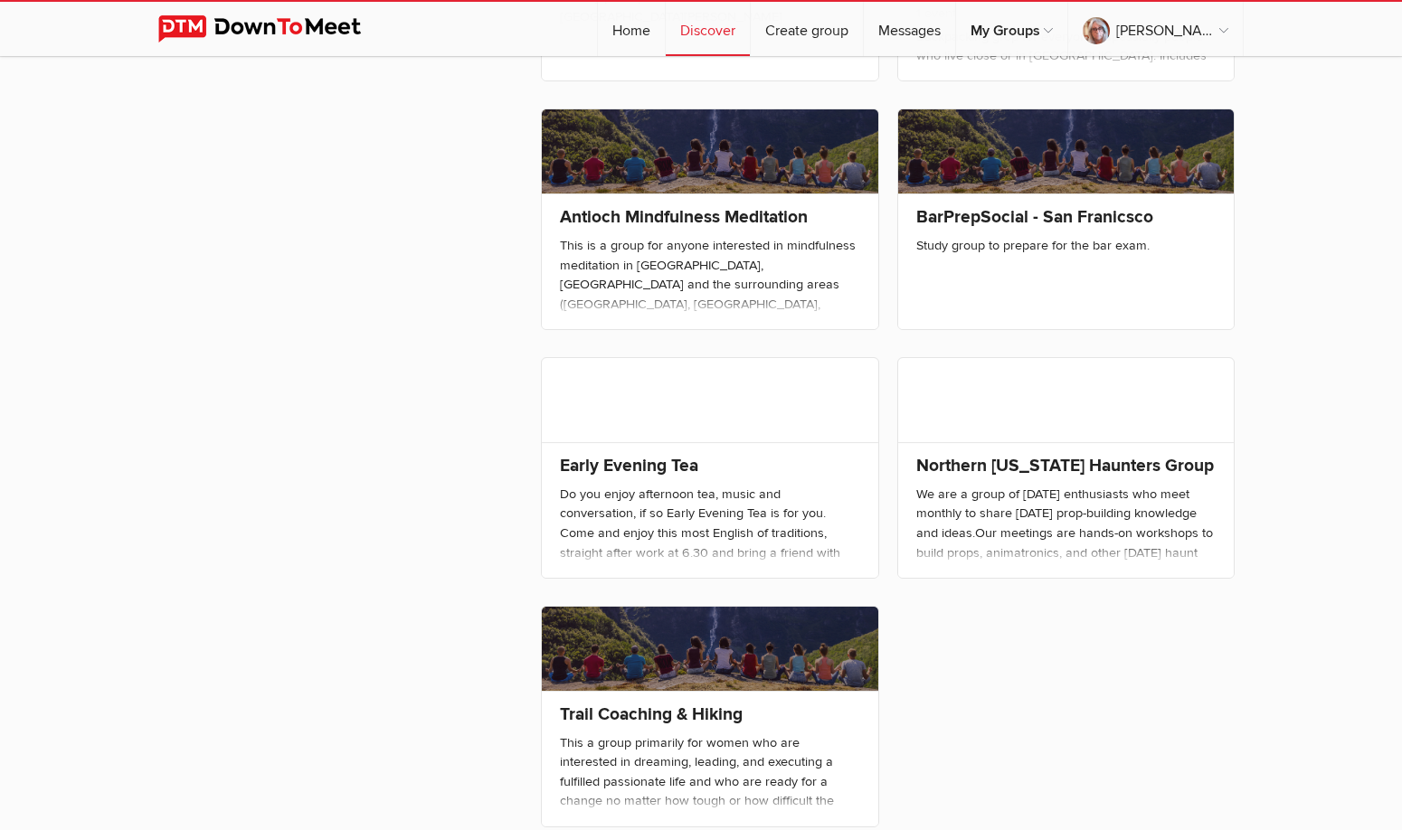
scroll to position [4703, 0]
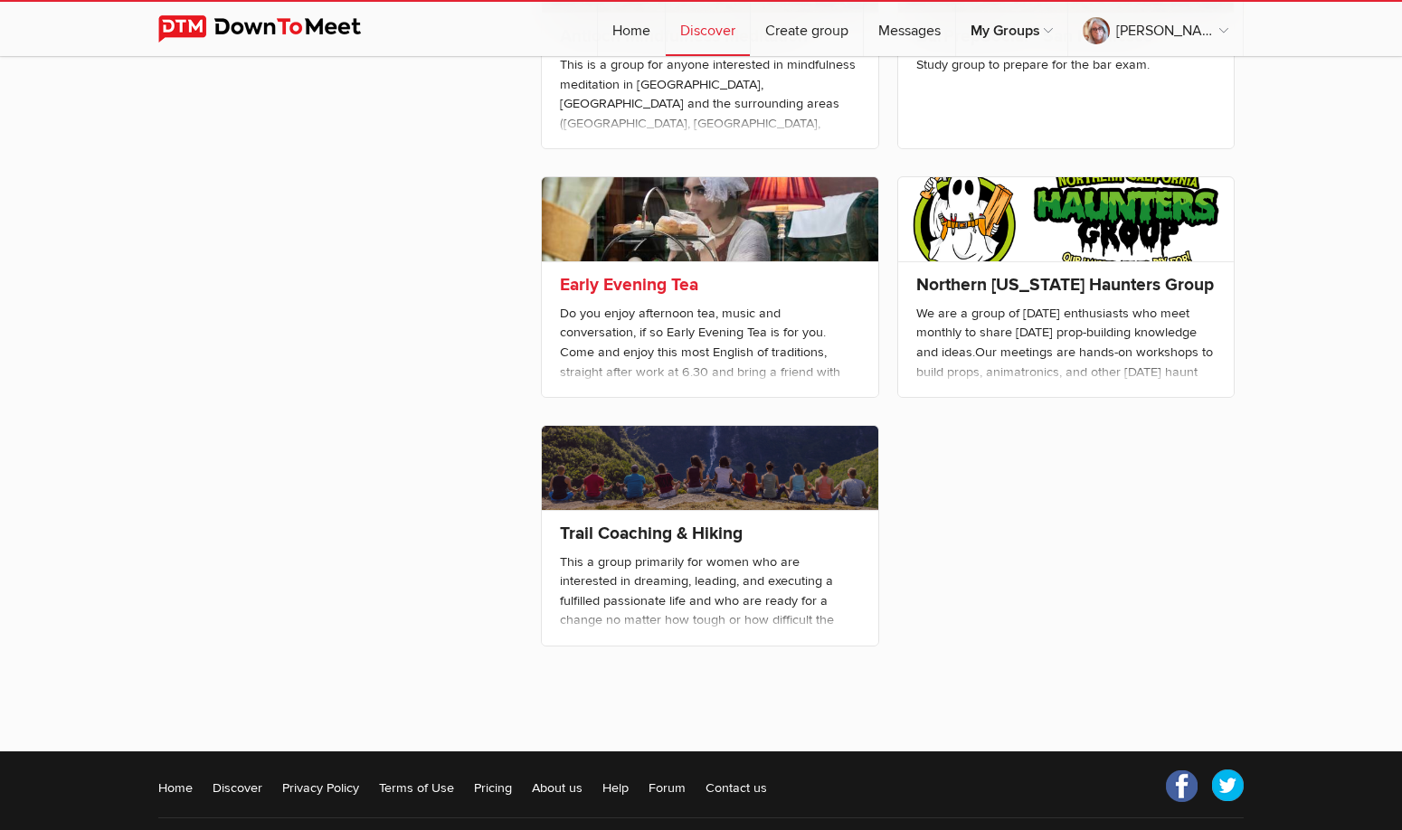
click at [619, 289] on link "Early Evening Tea" at bounding box center [629, 285] width 138 height 22
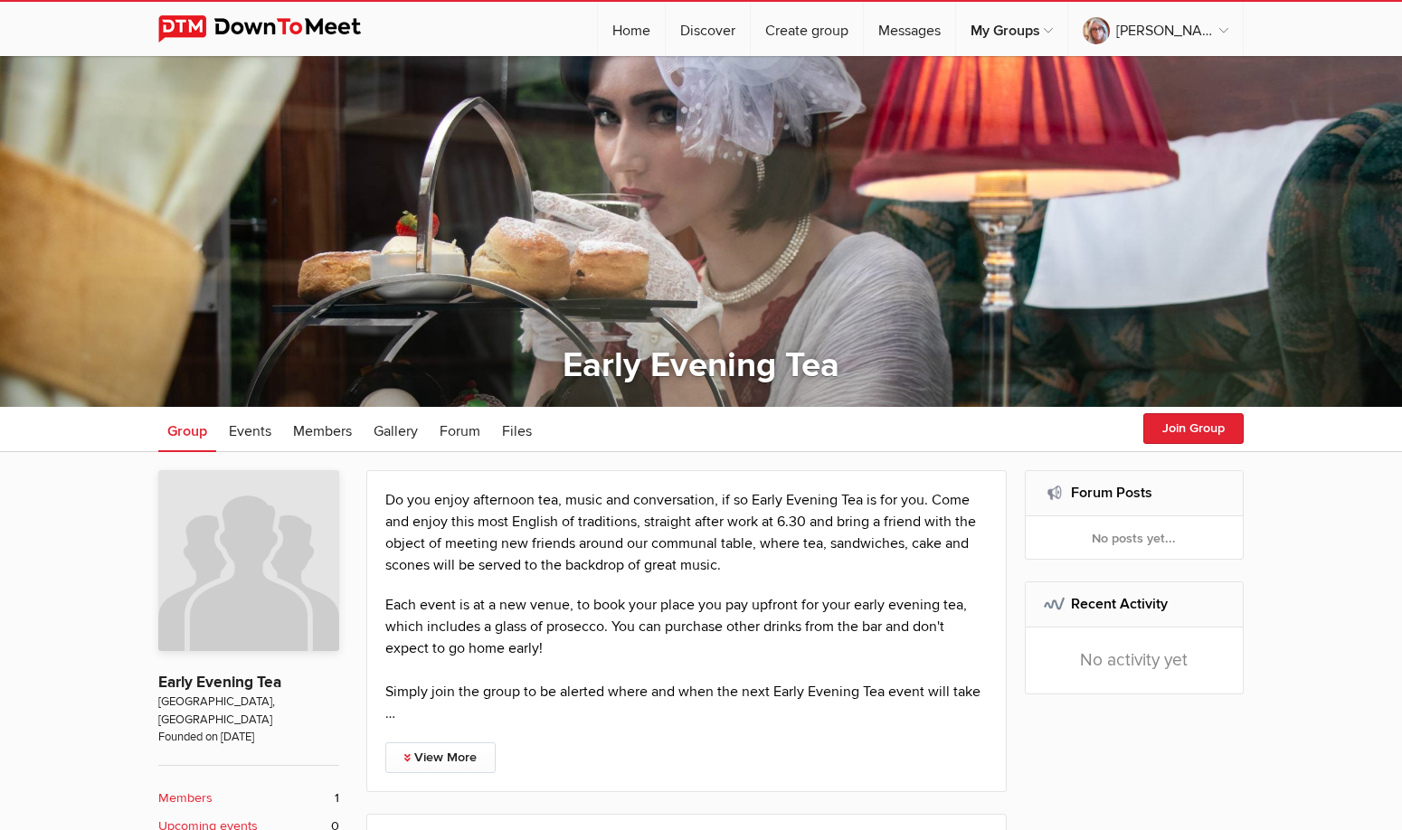
select select "null"
